Goal: Information Seeking & Learning: Learn about a topic

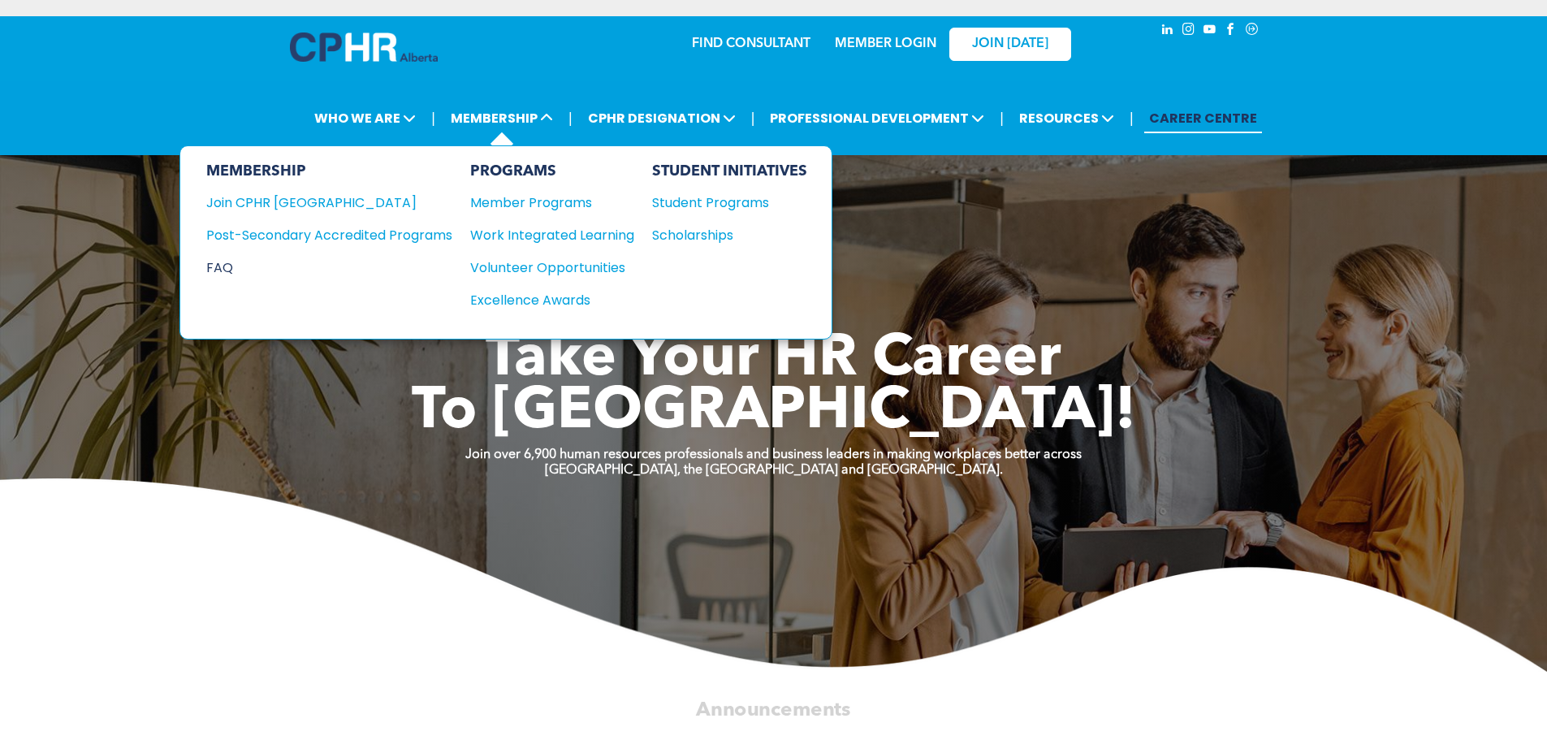
click at [237, 266] on div "FAQ" at bounding box center [317, 267] width 222 height 20
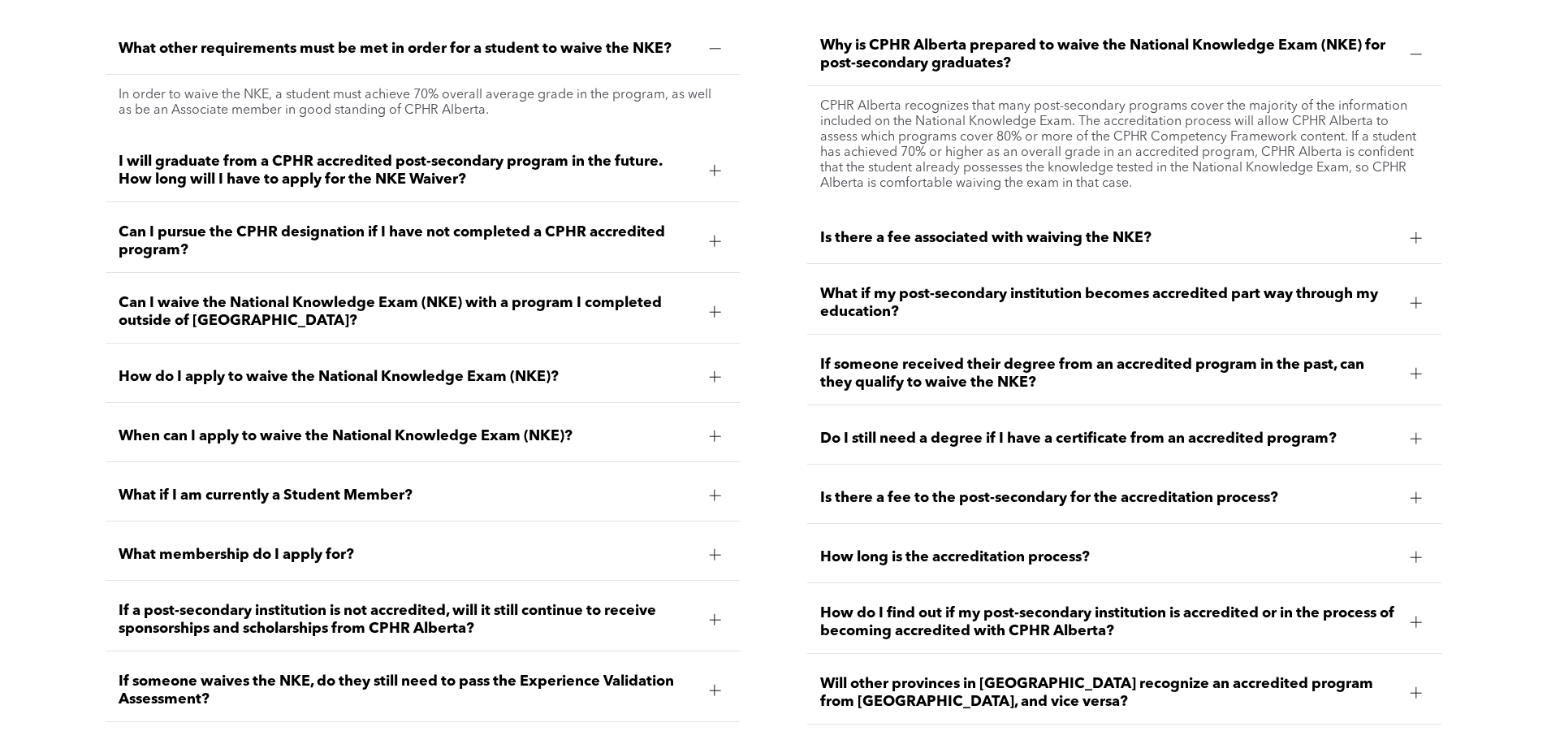
scroll to position [2022, 0]
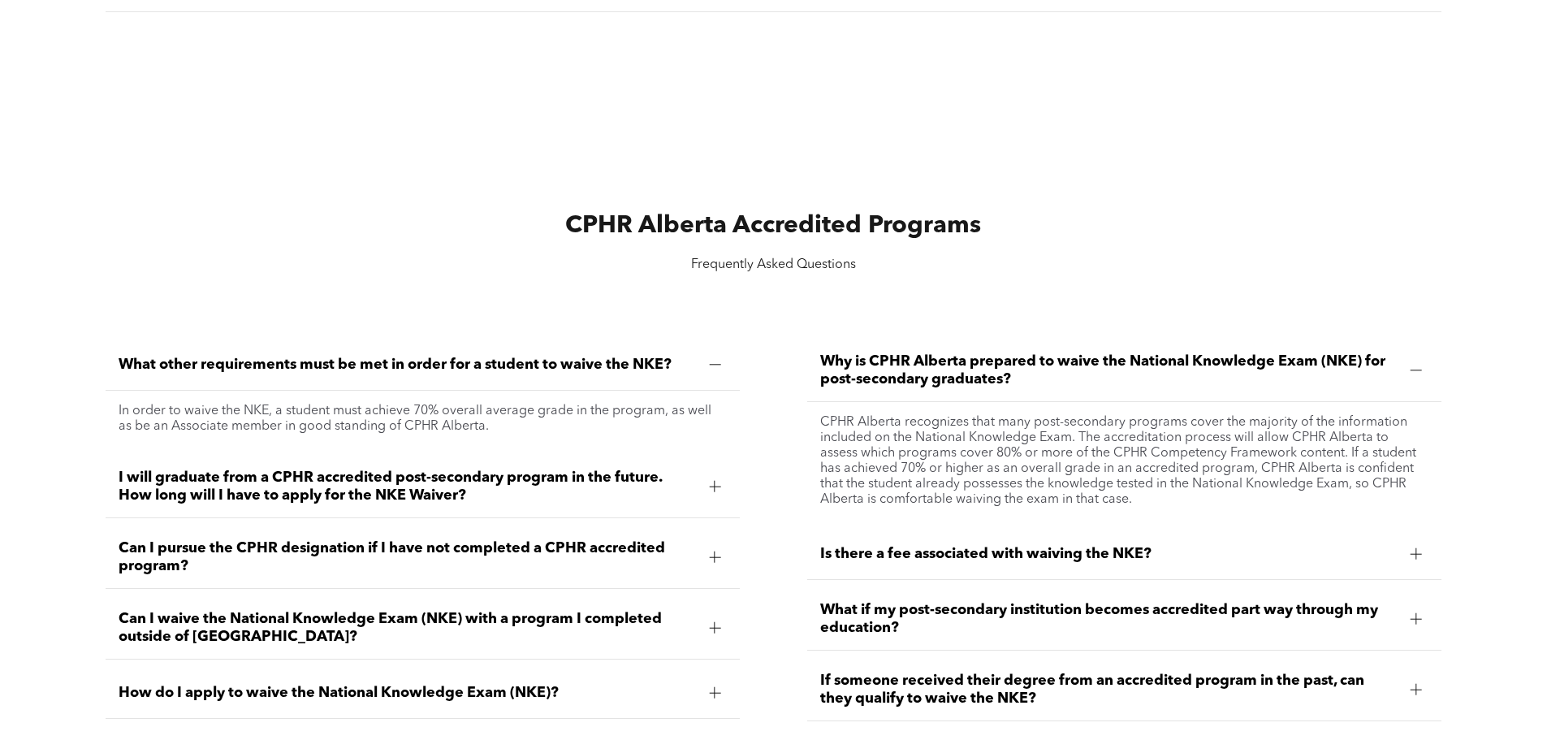
click at [659, 542] on span "Can I pursue the CPHR designation if I have not completed a CPHR accredited pro…" at bounding box center [407, 557] width 577 height 36
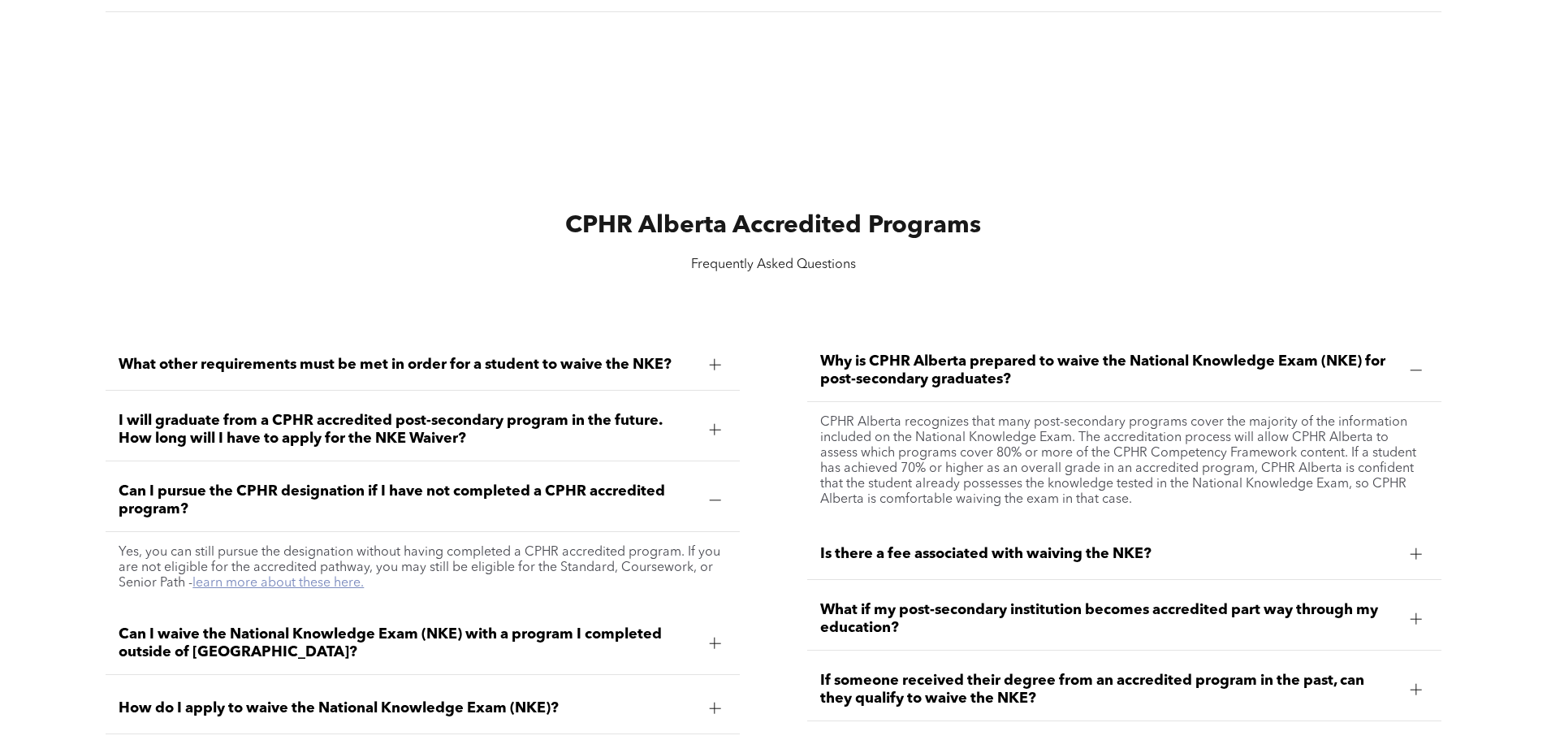
click at [331, 583] on link "learn more about these here." at bounding box center [277, 583] width 171 height 13
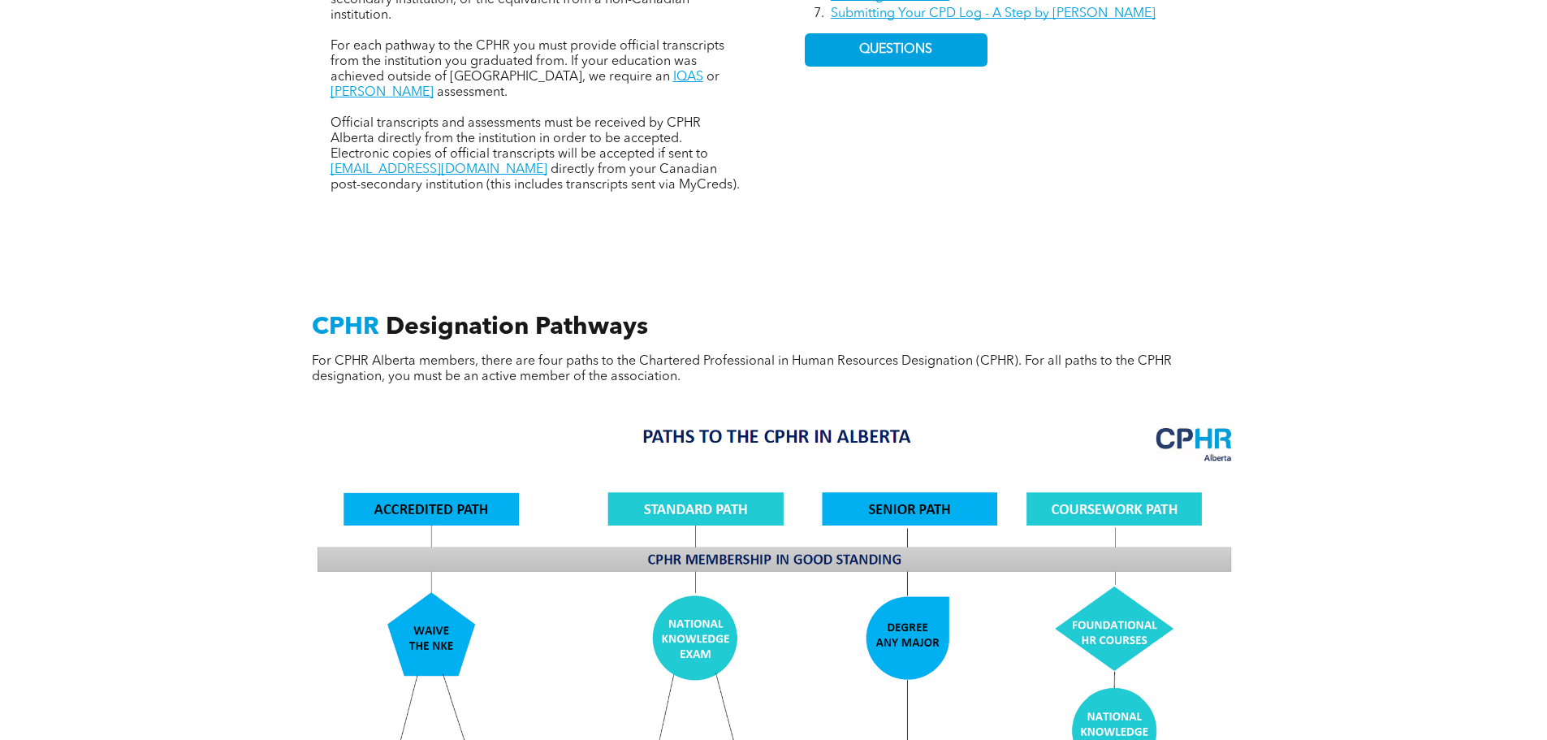
scroll to position [1056, 0]
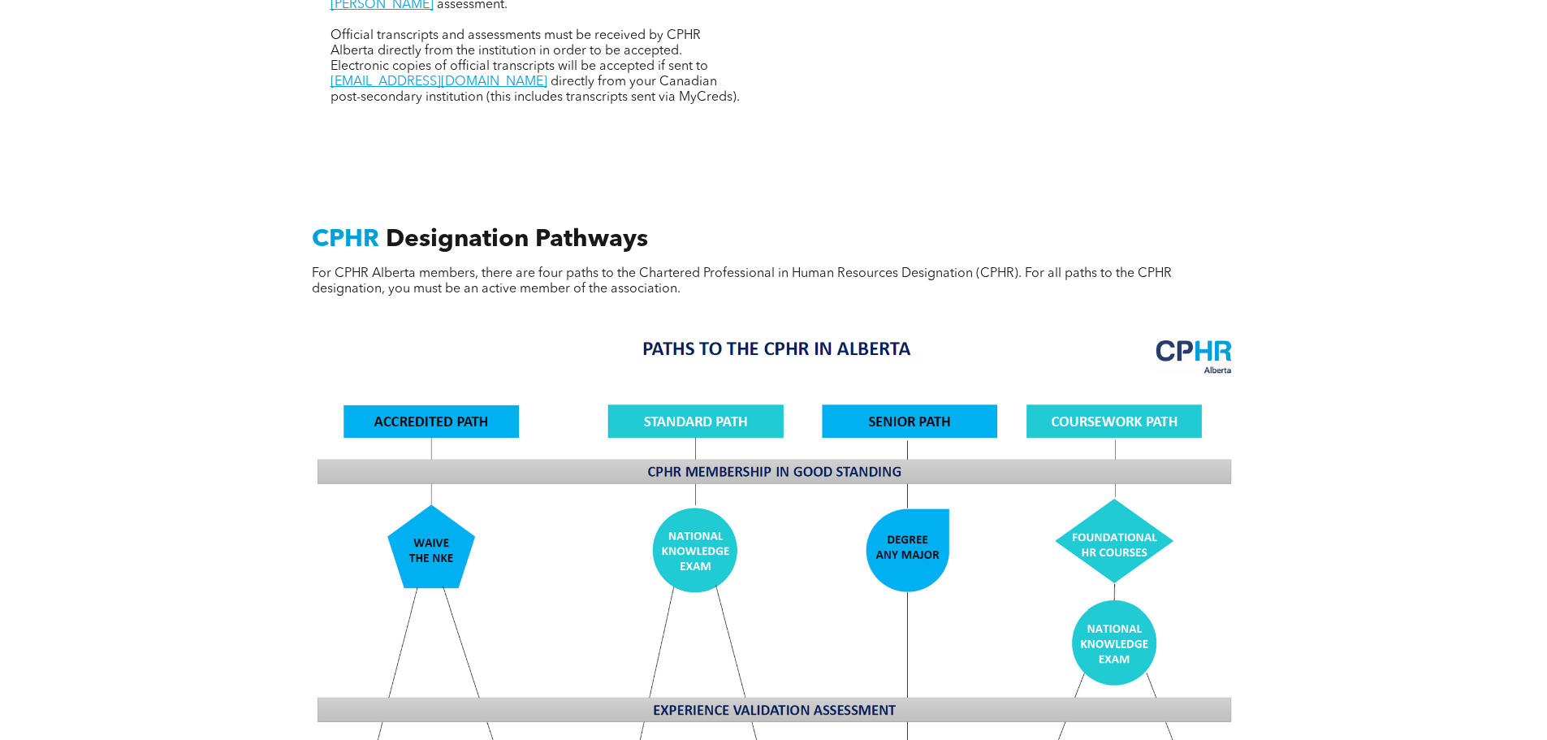
click at [1140, 404] on img at bounding box center [774, 609] width 941 height 566
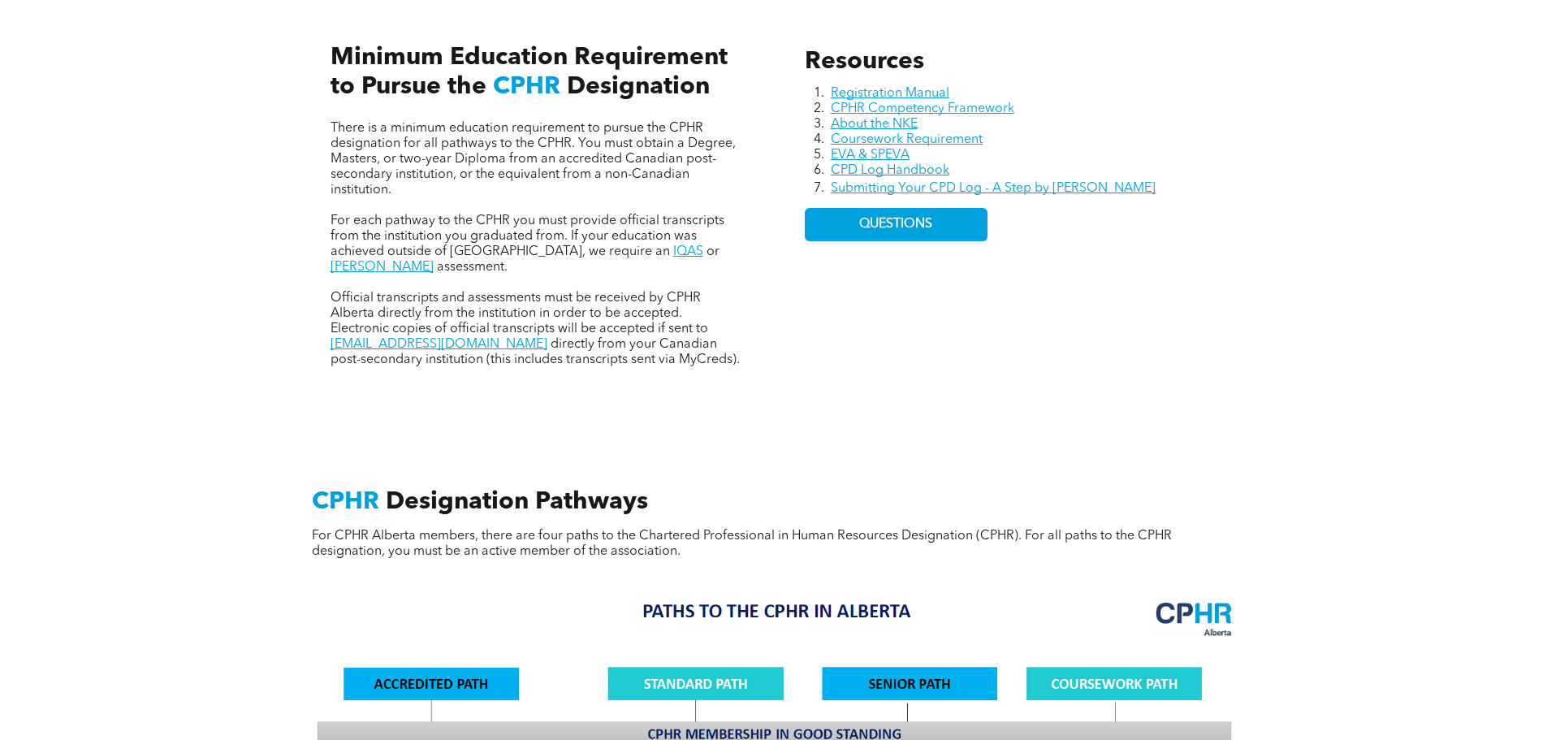
scroll to position [731, 0]
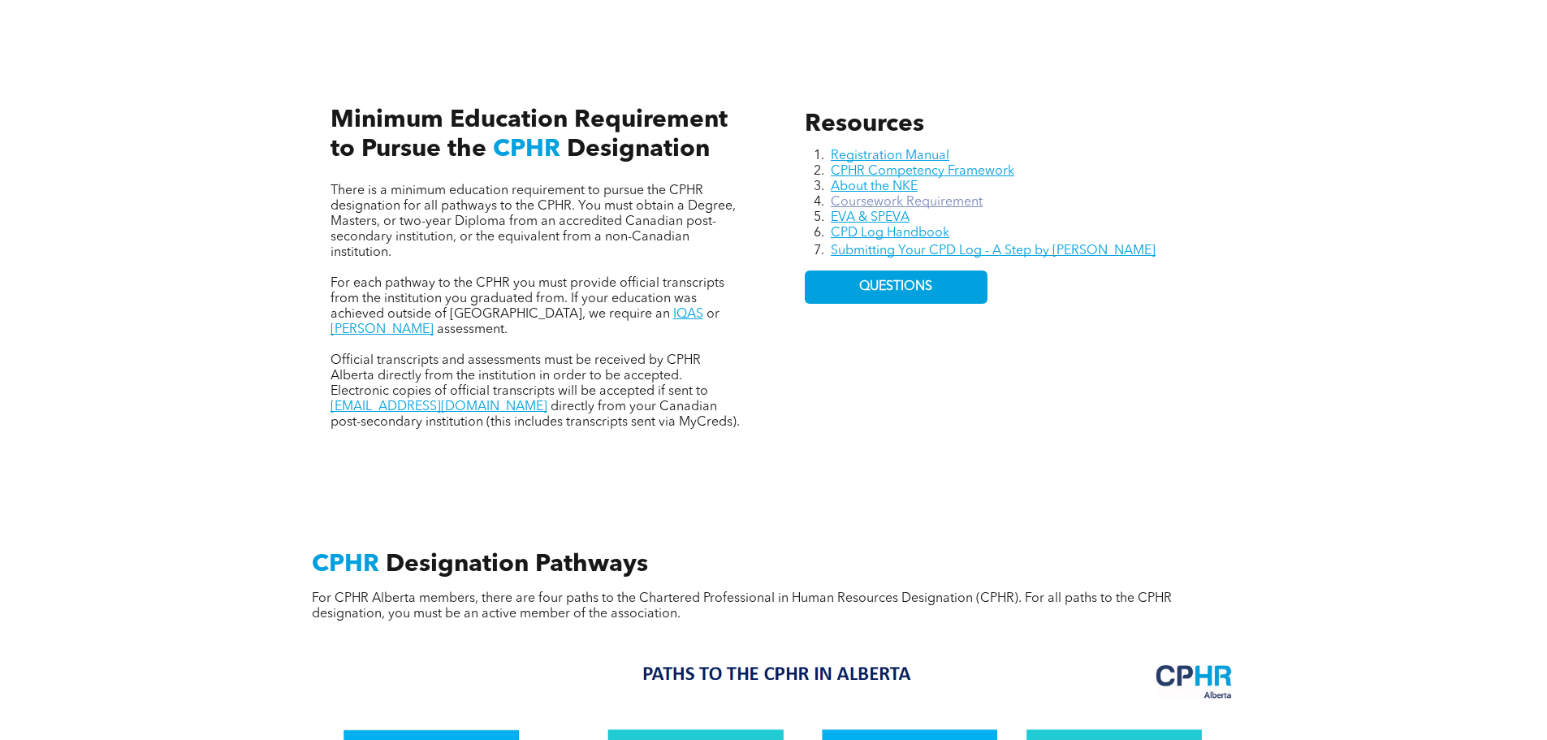
click at [967, 205] on link "Coursework Requirement" at bounding box center [907, 202] width 152 height 13
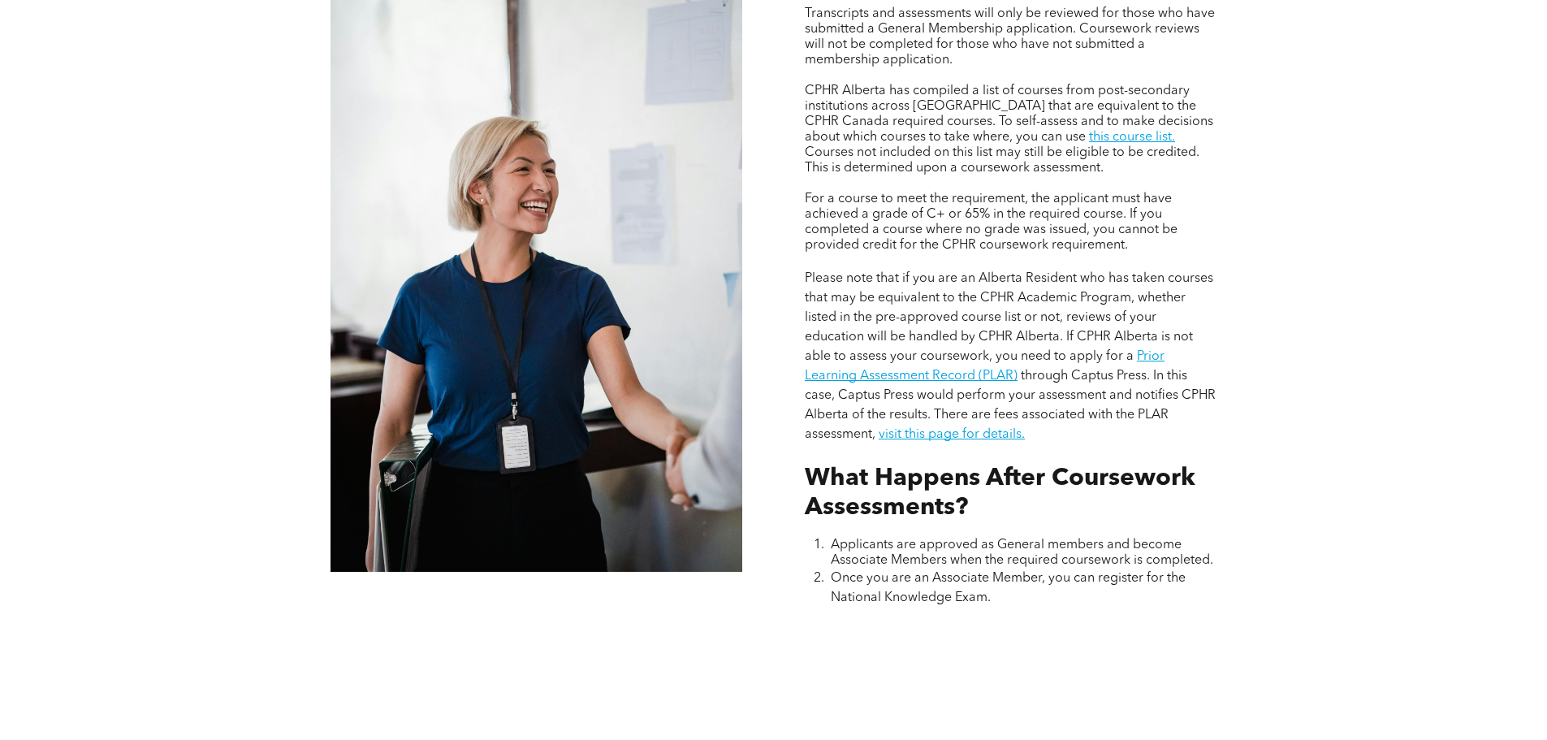
scroll to position [1462, 0]
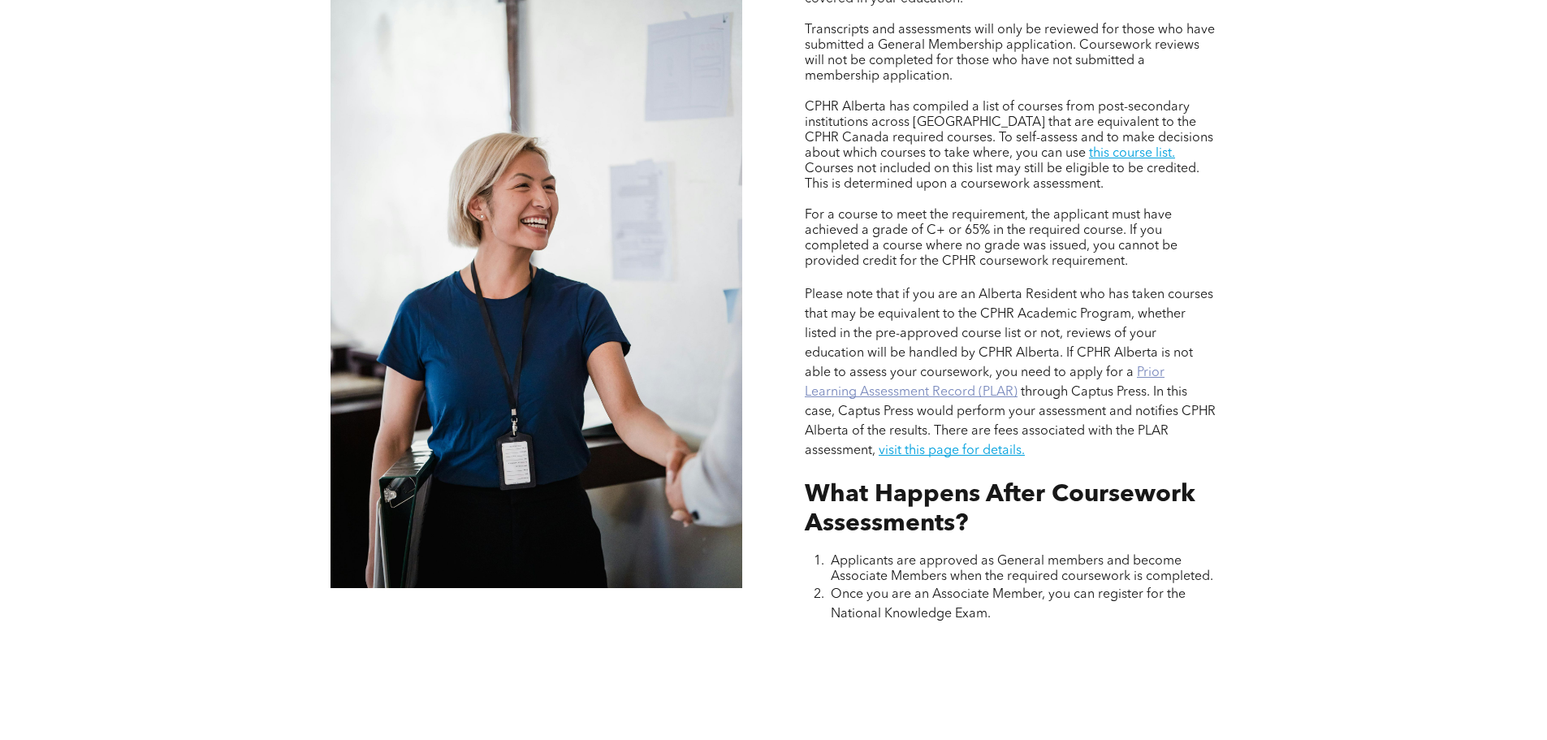
click at [990, 385] on link "Prior Learning Assessment Record (PLAR)" at bounding box center [985, 382] width 360 height 32
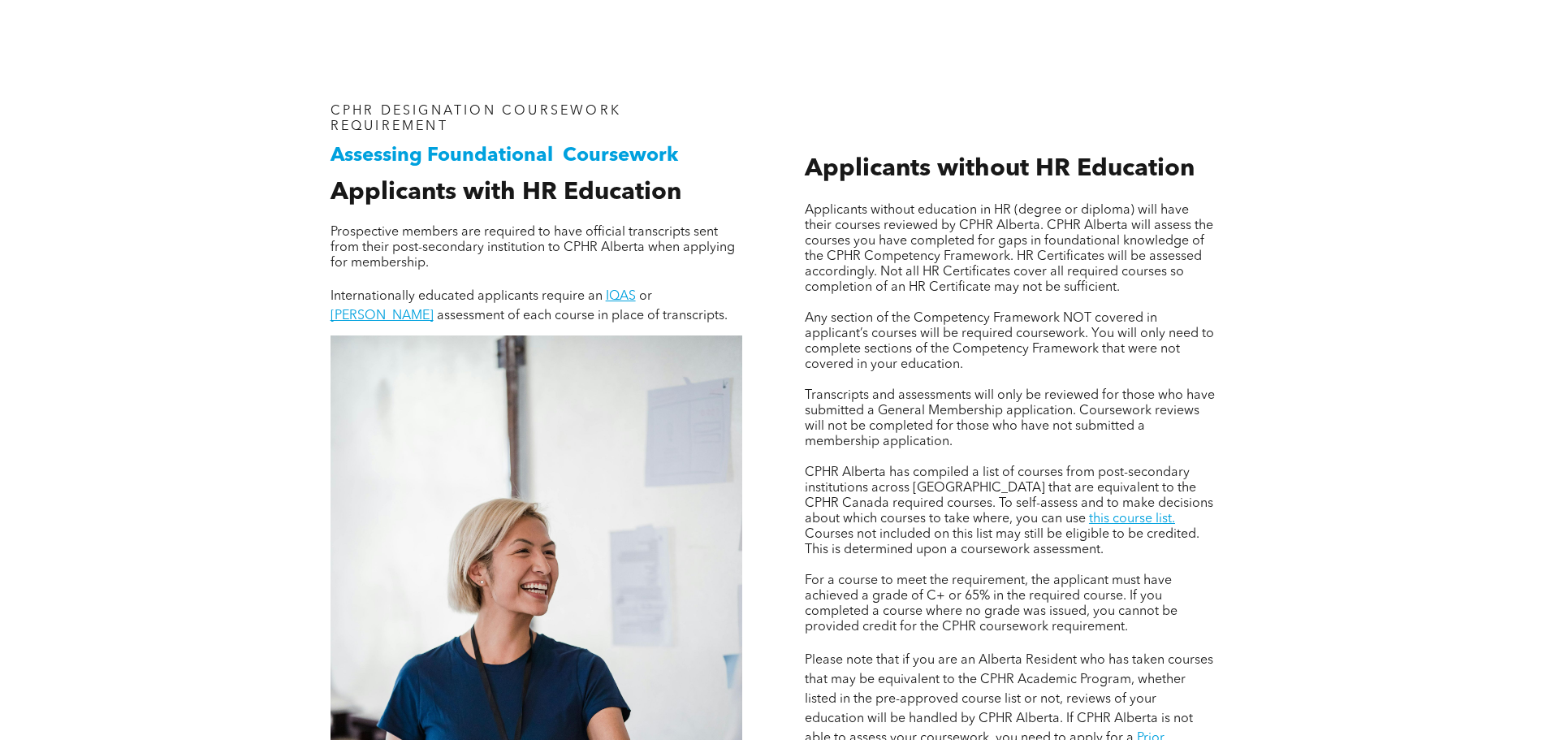
scroll to position [1218, 0]
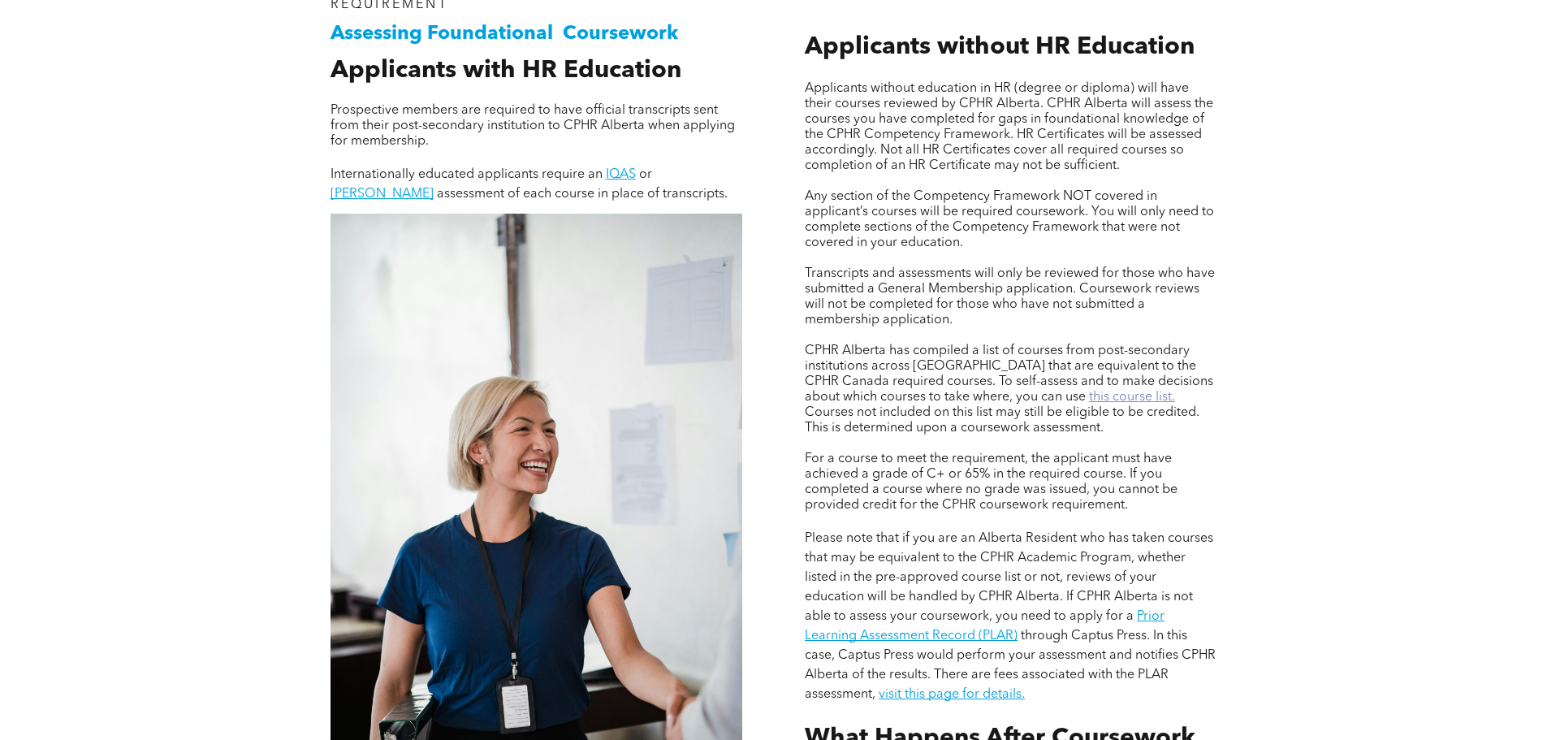
click at [1089, 394] on link "this course list." at bounding box center [1132, 397] width 86 height 13
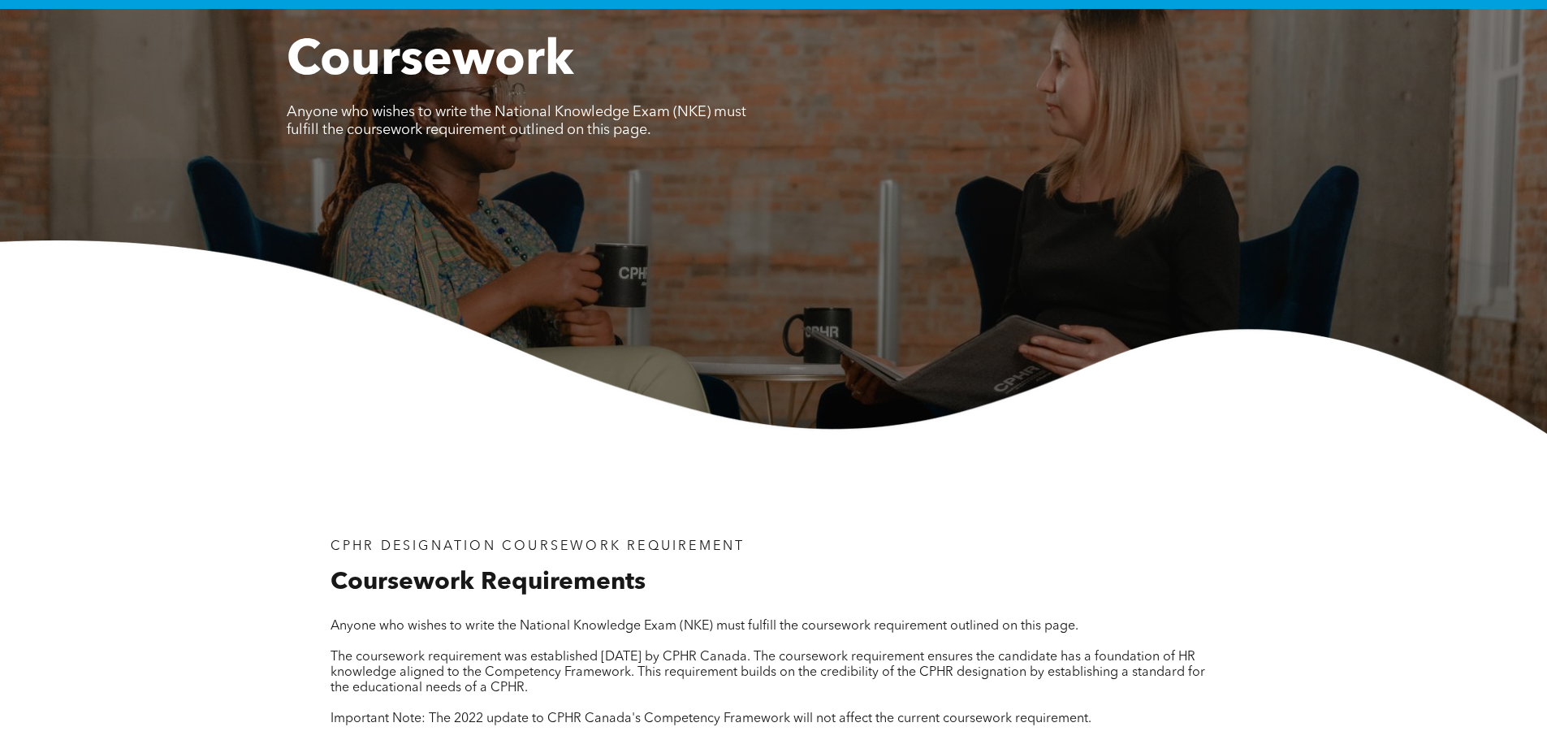
scroll to position [0, 0]
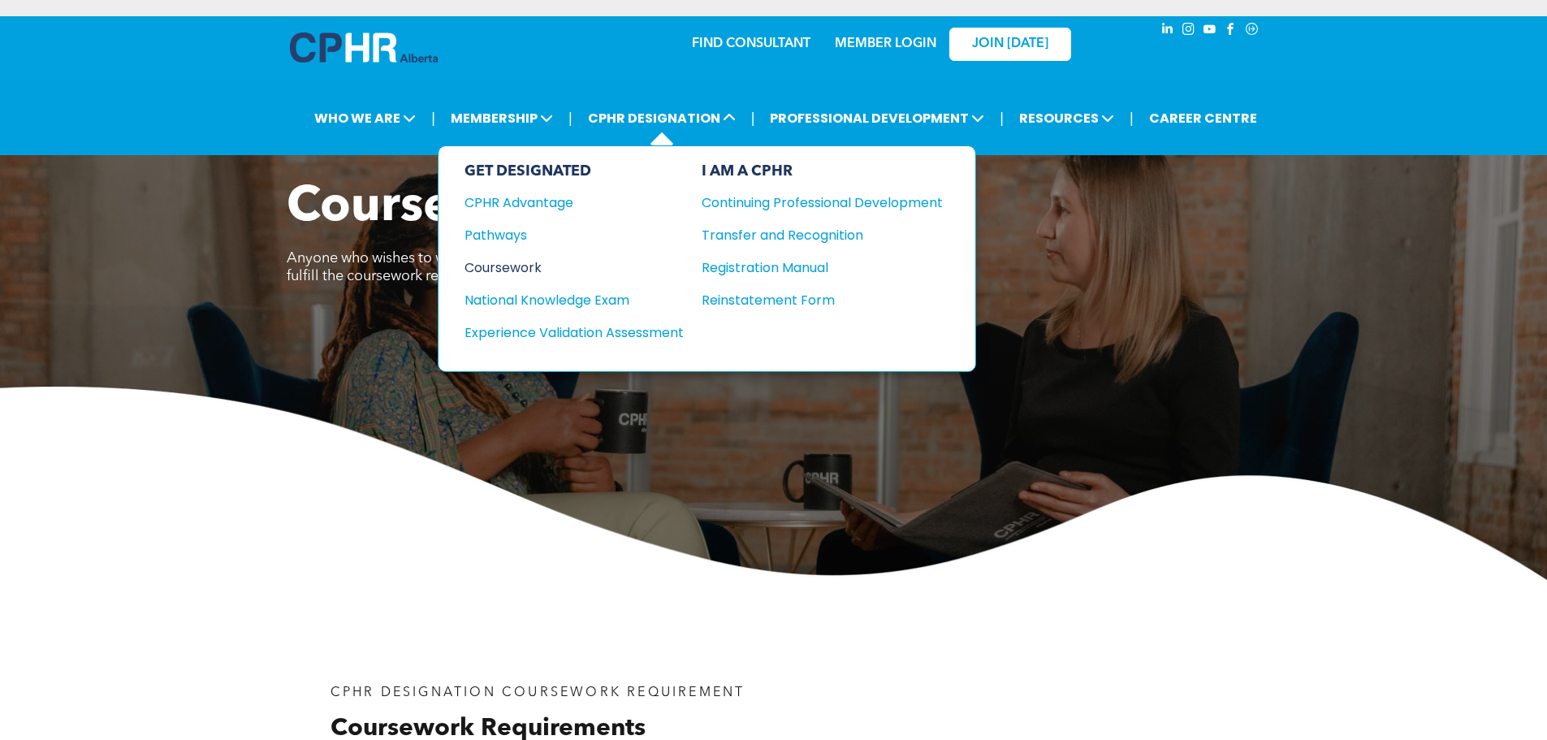
click at [535, 259] on div "Coursework" at bounding box center [563, 267] width 197 height 20
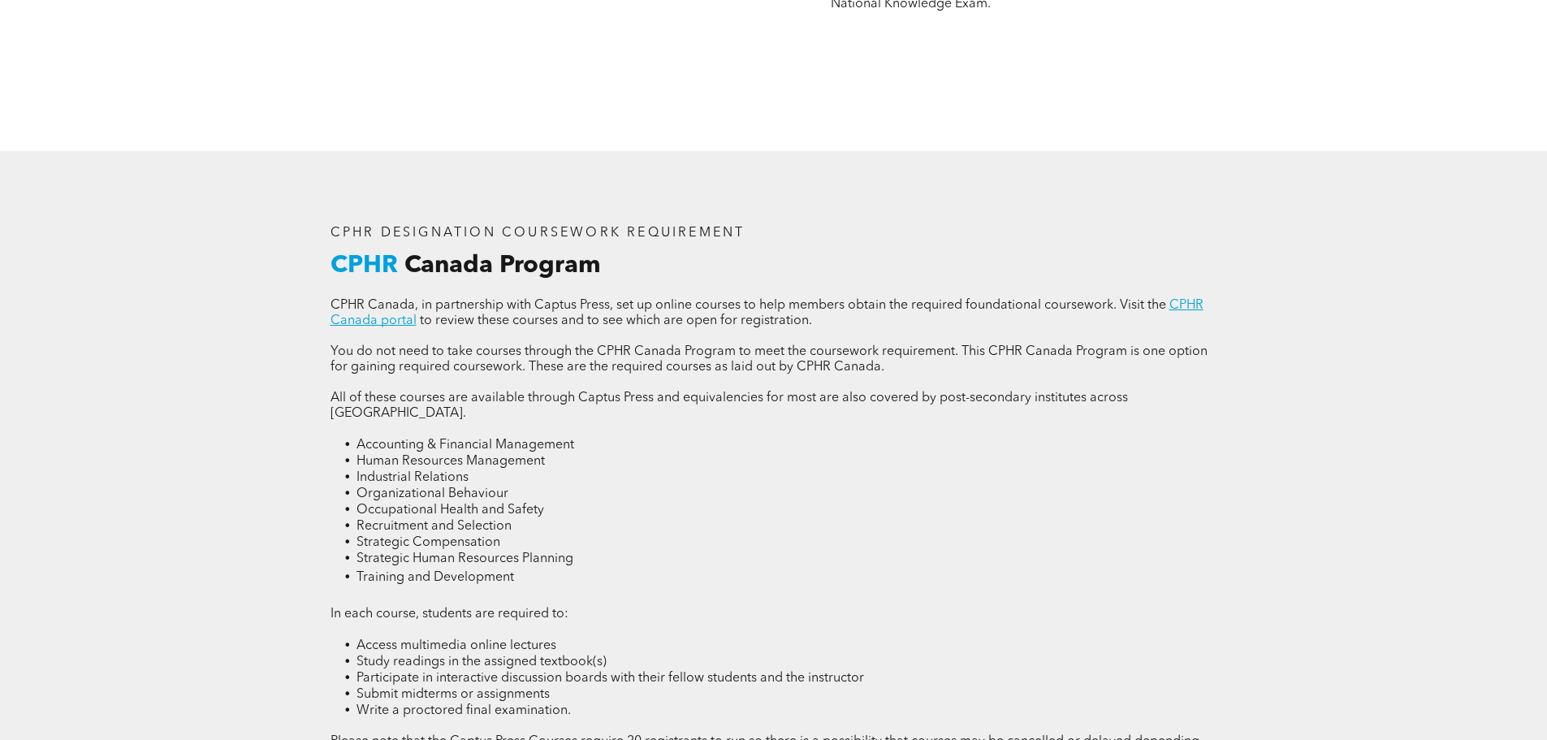
scroll to position [2193, 0]
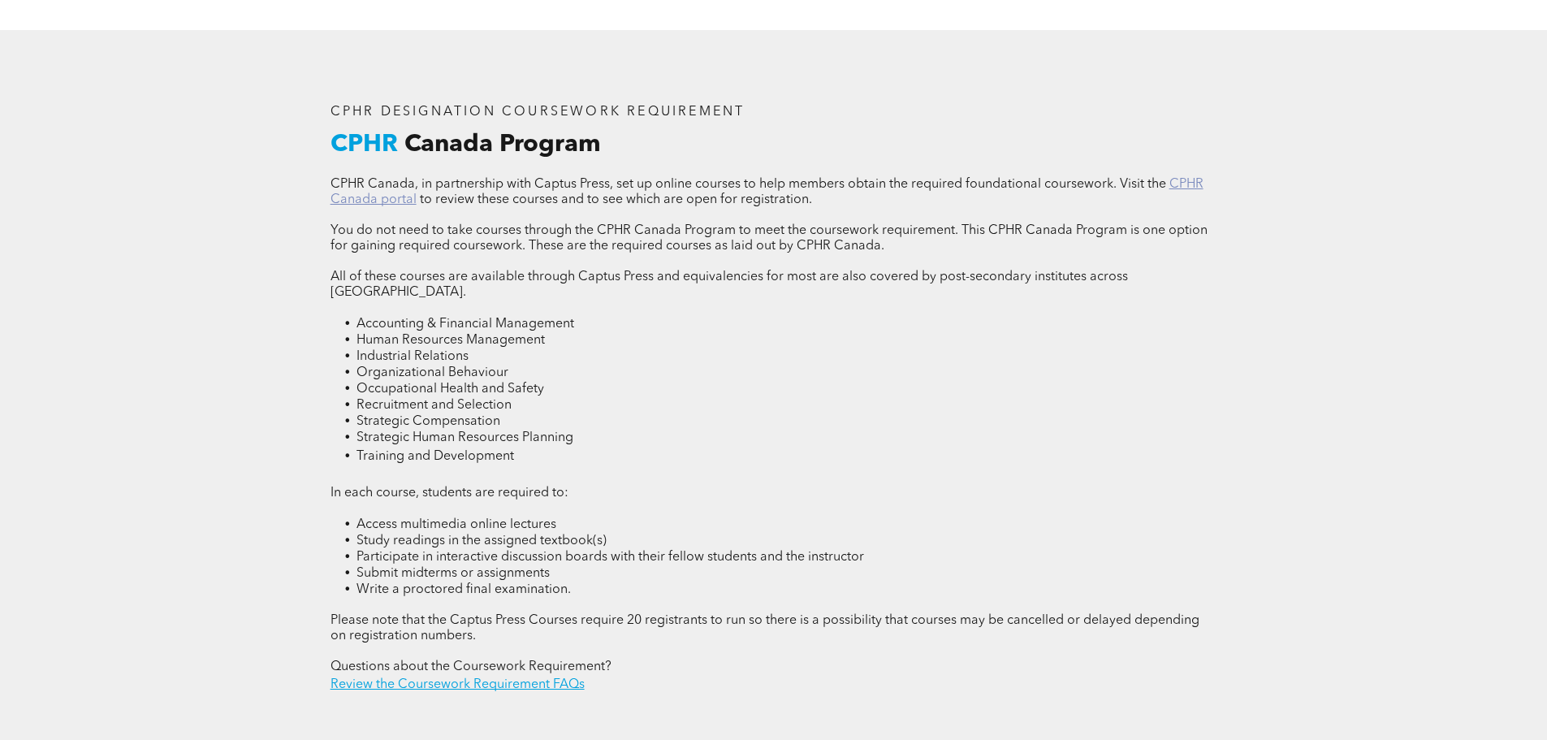
click at [1178, 183] on link "CPHR Canada portal" at bounding box center [767, 192] width 873 height 28
